Goal: Find specific page/section: Find specific page/section

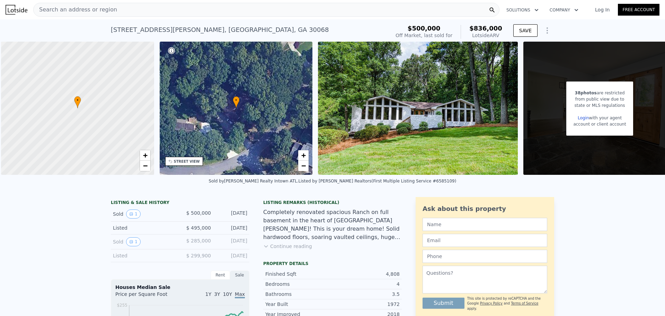
scroll to position [0, 3]
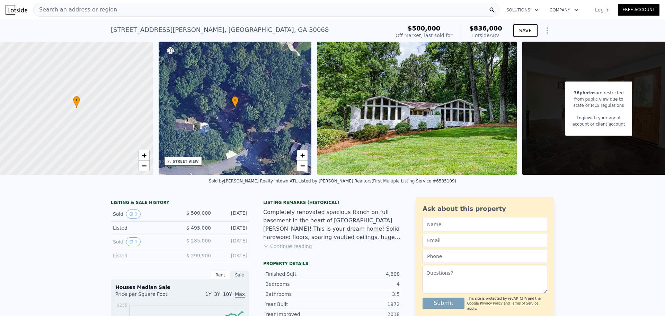
click at [117, 9] on div "Search an address or region" at bounding box center [266, 10] width 466 height 14
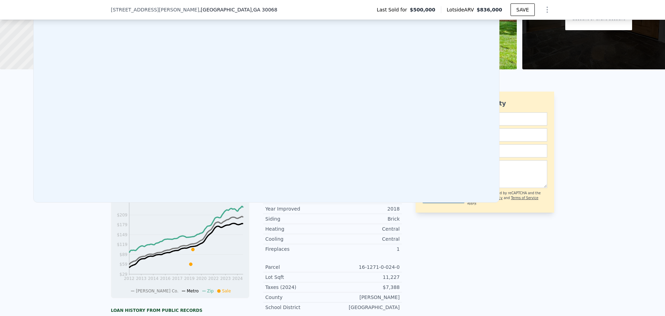
scroll to position [0, 0]
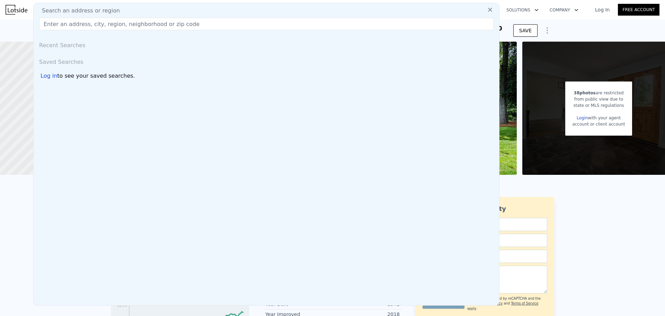
click at [117, 22] on input "text" at bounding box center [266, 24] width 455 height 12
type input "s"
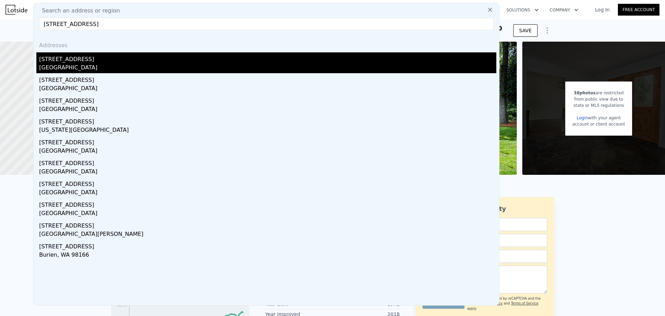
type input "[STREET_ADDRESS]"
click at [87, 60] on div "[STREET_ADDRESS]" at bounding box center [267, 57] width 457 height 11
